Goal: Find specific page/section: Find specific page/section

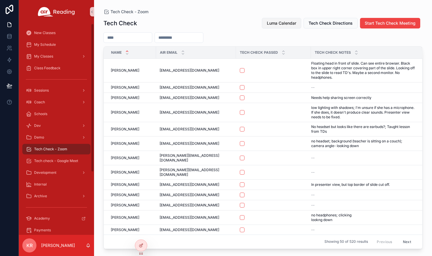
click at [280, 26] on span "Luma Calendar" at bounding box center [281, 23] width 29 height 6
click at [64, 163] on span "Tech check - Google Meet" at bounding box center [56, 161] width 44 height 5
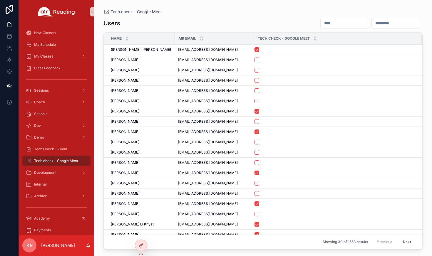
click at [320, 26] on input "scrollable content" at bounding box center [344, 23] width 48 height 8
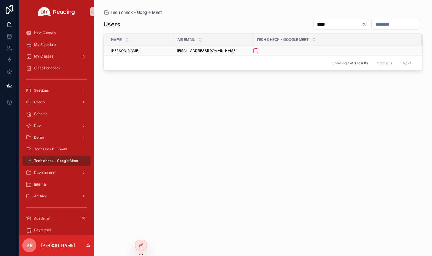
type input "*****"
drag, startPoint x: 213, startPoint y: 52, endPoint x: 172, endPoint y: 53, distance: 40.2
click at [172, 53] on tr "[PERSON_NAME] [PERSON_NAME] [EMAIL_ADDRESS][DOMAIN_NAME] [EMAIL_ADDRESS][DOMAIN…" at bounding box center [263, 51] width 318 height 10
click at [58, 149] on span "Tech Check - Zoom" at bounding box center [50, 149] width 33 height 5
